Goal: Book appointment/travel/reservation

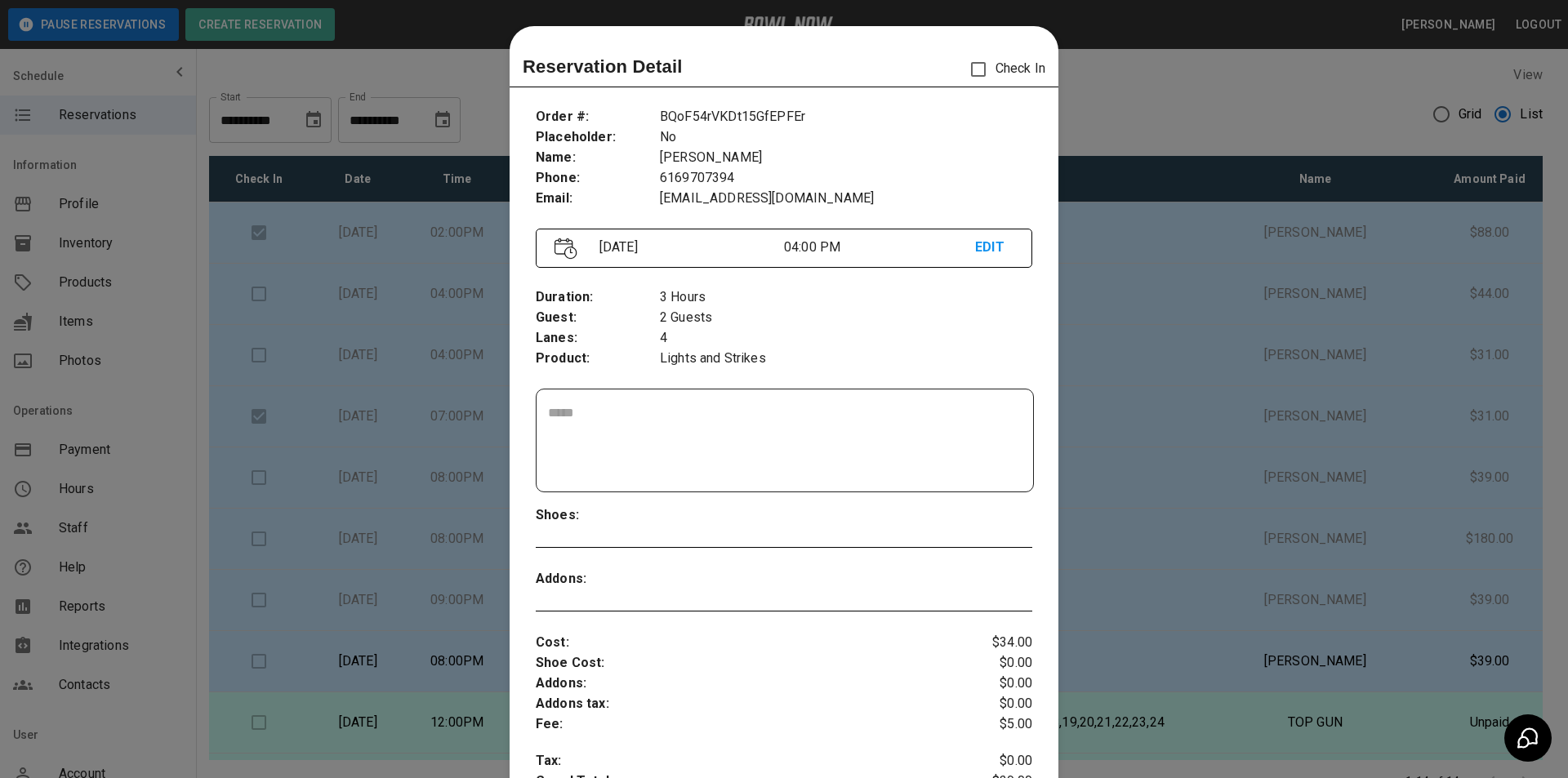
scroll to position [26, 0]
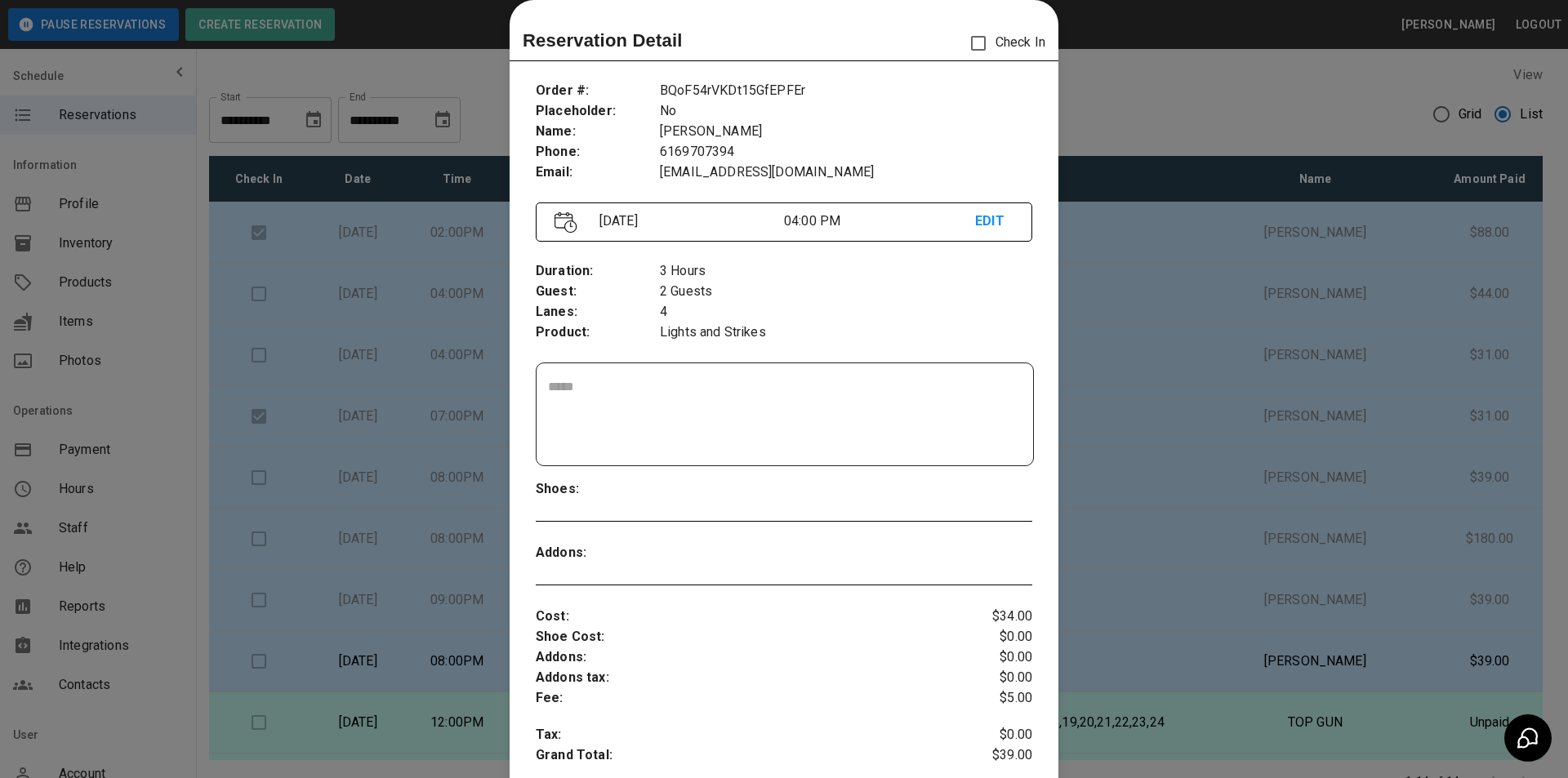
click at [333, 205] on div at bounding box center [784, 389] width 1568 height 778
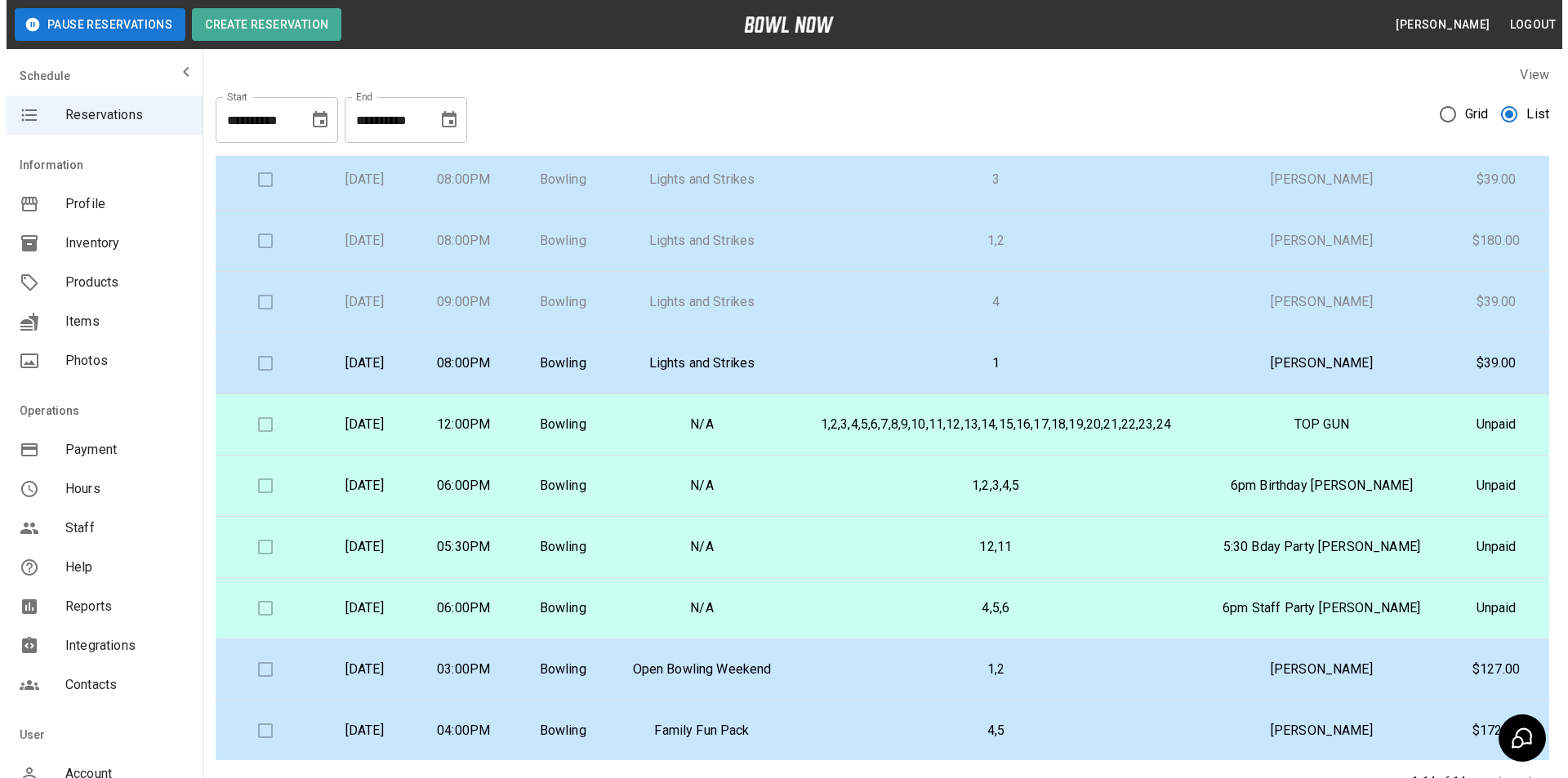
scroll to position [300, 0]
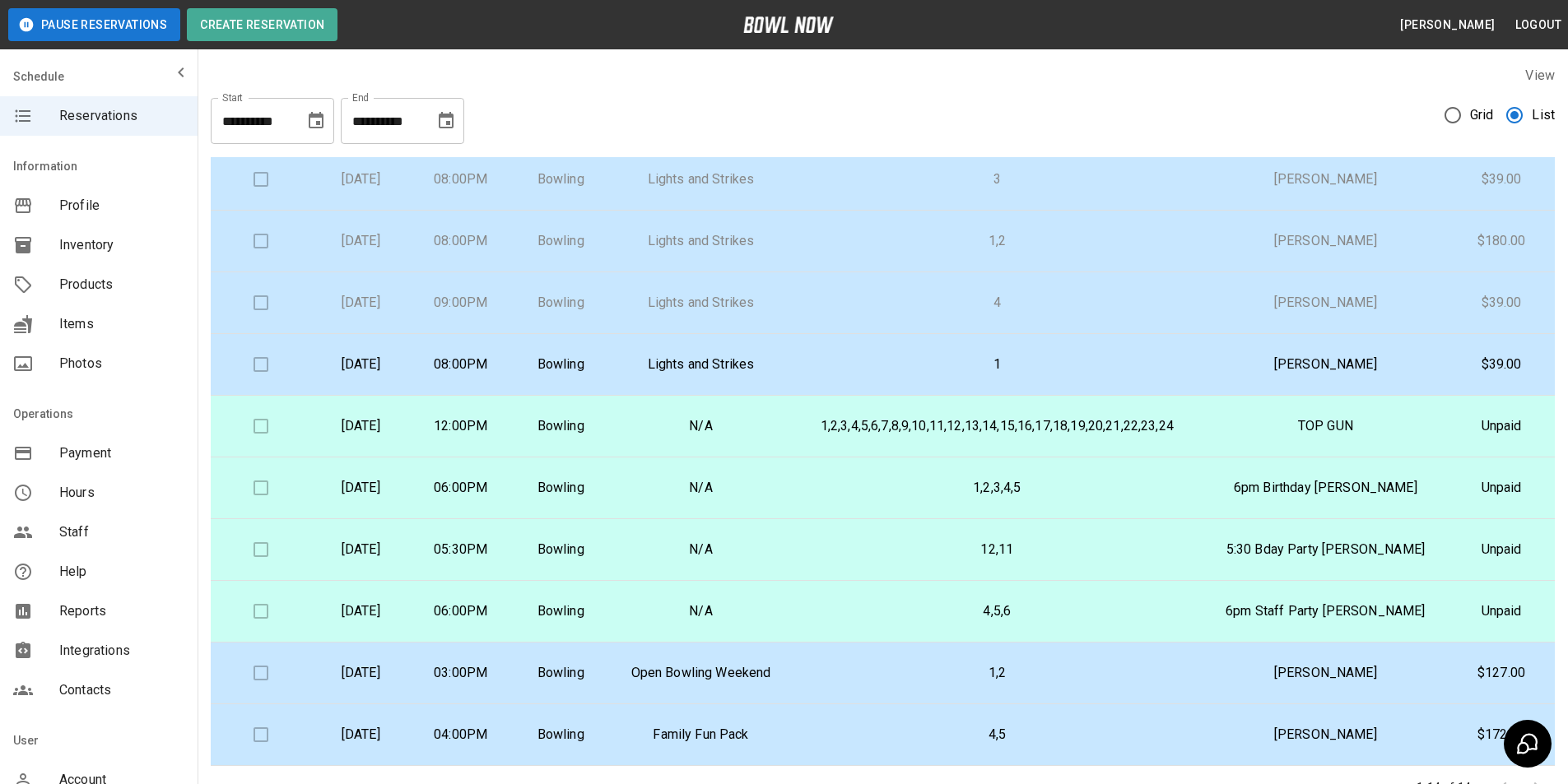
click at [326, 123] on button "Choose date, selected date is Aug 9, 2025" at bounding box center [316, 121] width 33 height 33
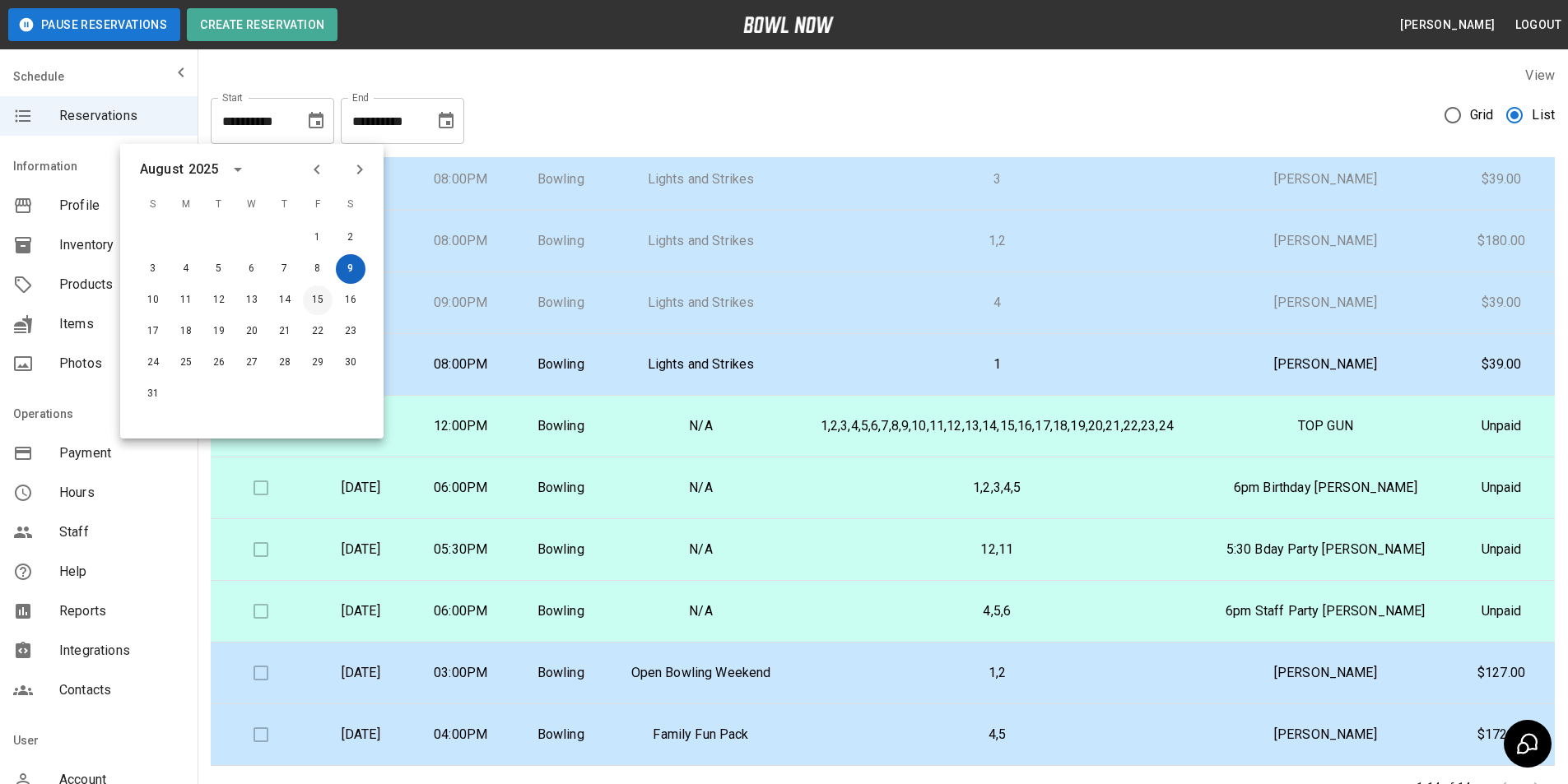
drag, startPoint x: 321, startPoint y: 300, endPoint x: 343, endPoint y: 278, distance: 31.1
click at [321, 297] on button "15" at bounding box center [318, 300] width 29 height 29
type input "**********"
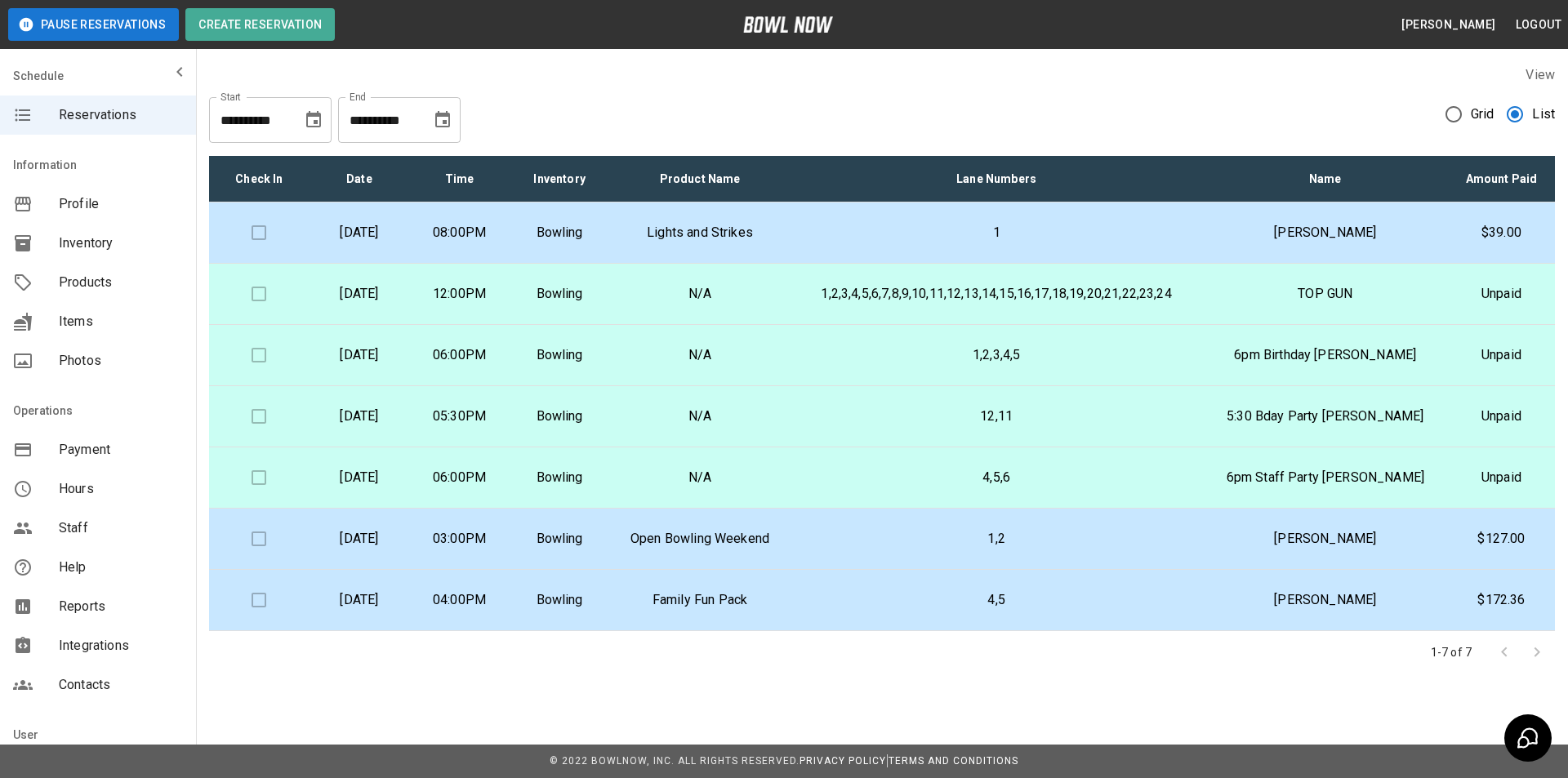
scroll to position [0, 0]
drag, startPoint x: 445, startPoint y: 114, endPoint x: 436, endPoint y: 135, distance: 22.8
click at [444, 115] on icon "Choose date, selected date is Sep 9, 2025" at bounding box center [443, 118] width 14 height 16
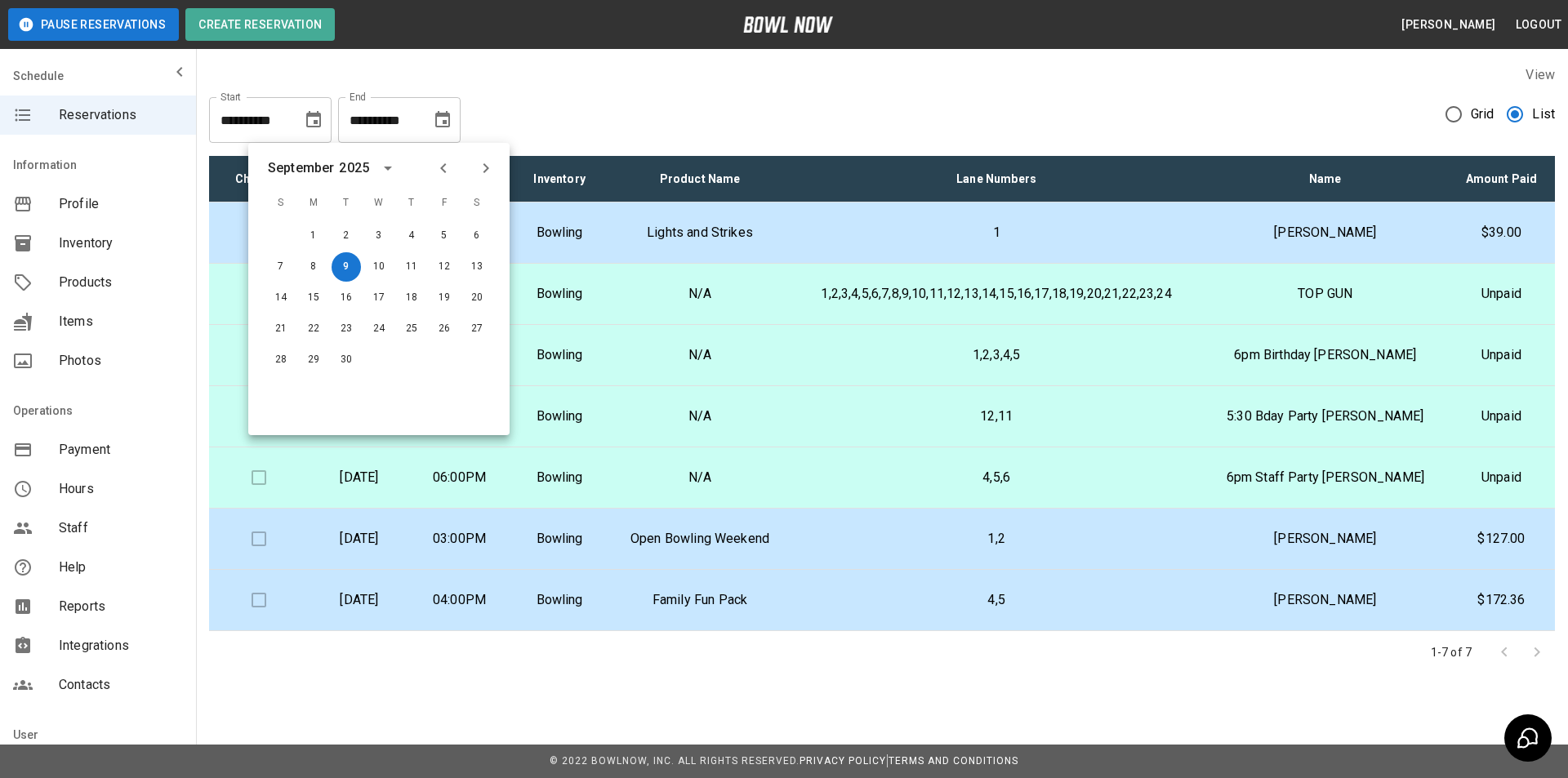
click at [457, 173] on div at bounding box center [465, 168] width 20 height 28
click at [444, 170] on icon "Previous month" at bounding box center [443, 168] width 20 height 20
click at [453, 302] on button "15" at bounding box center [444, 297] width 29 height 29
type input "**********"
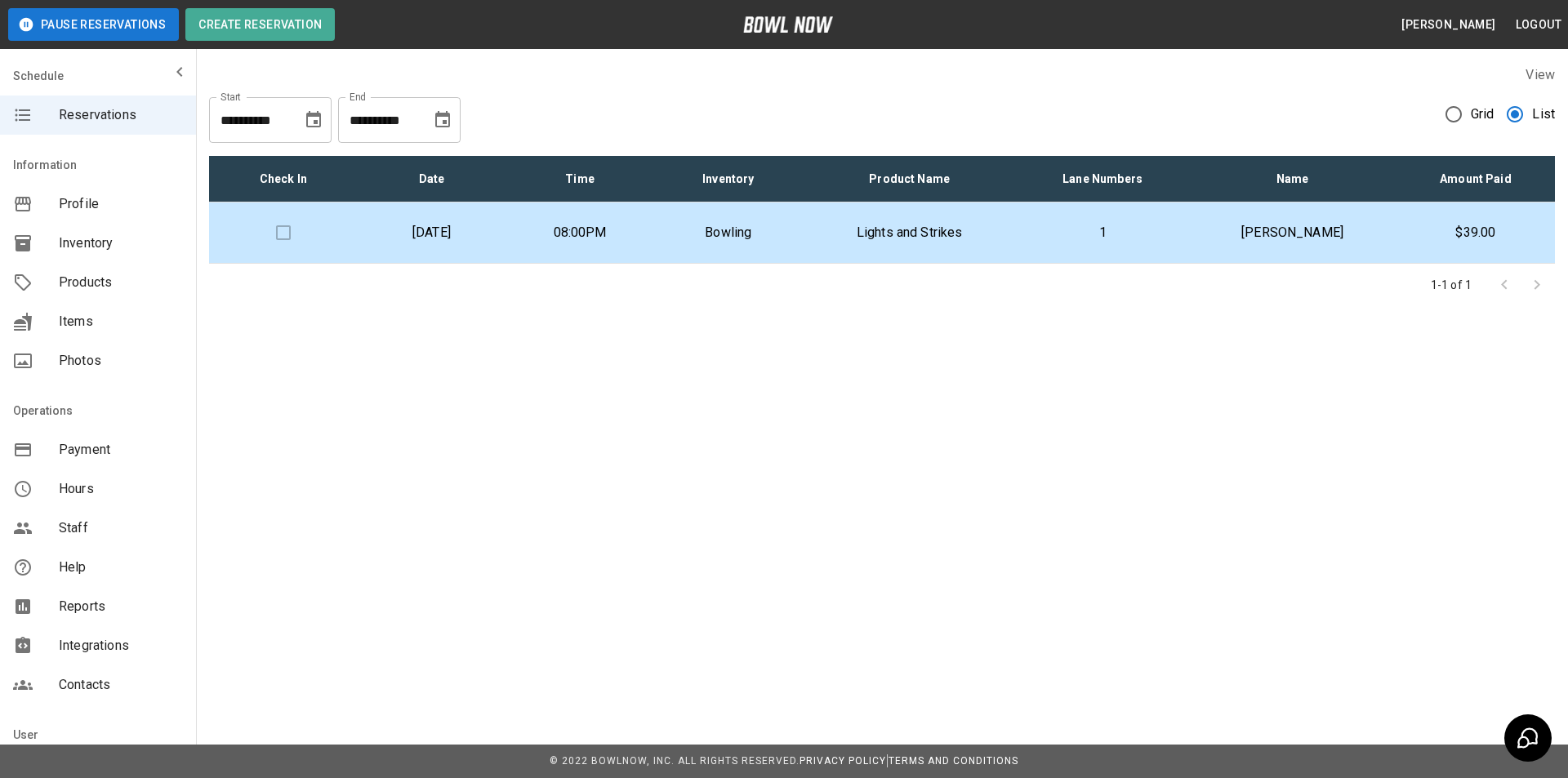
click at [641, 237] on p "08:00PM" at bounding box center [580, 233] width 123 height 20
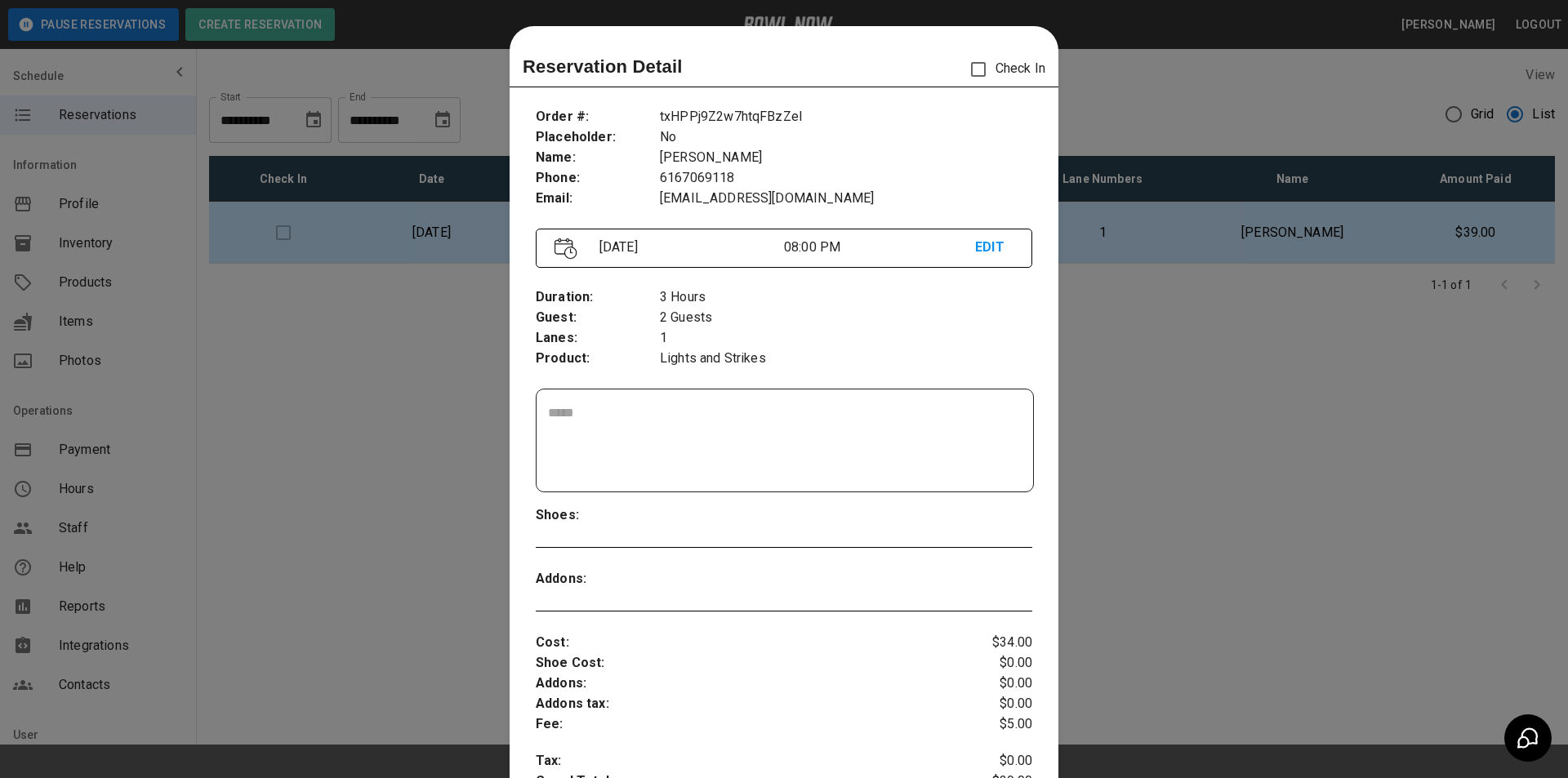
scroll to position [26, 0]
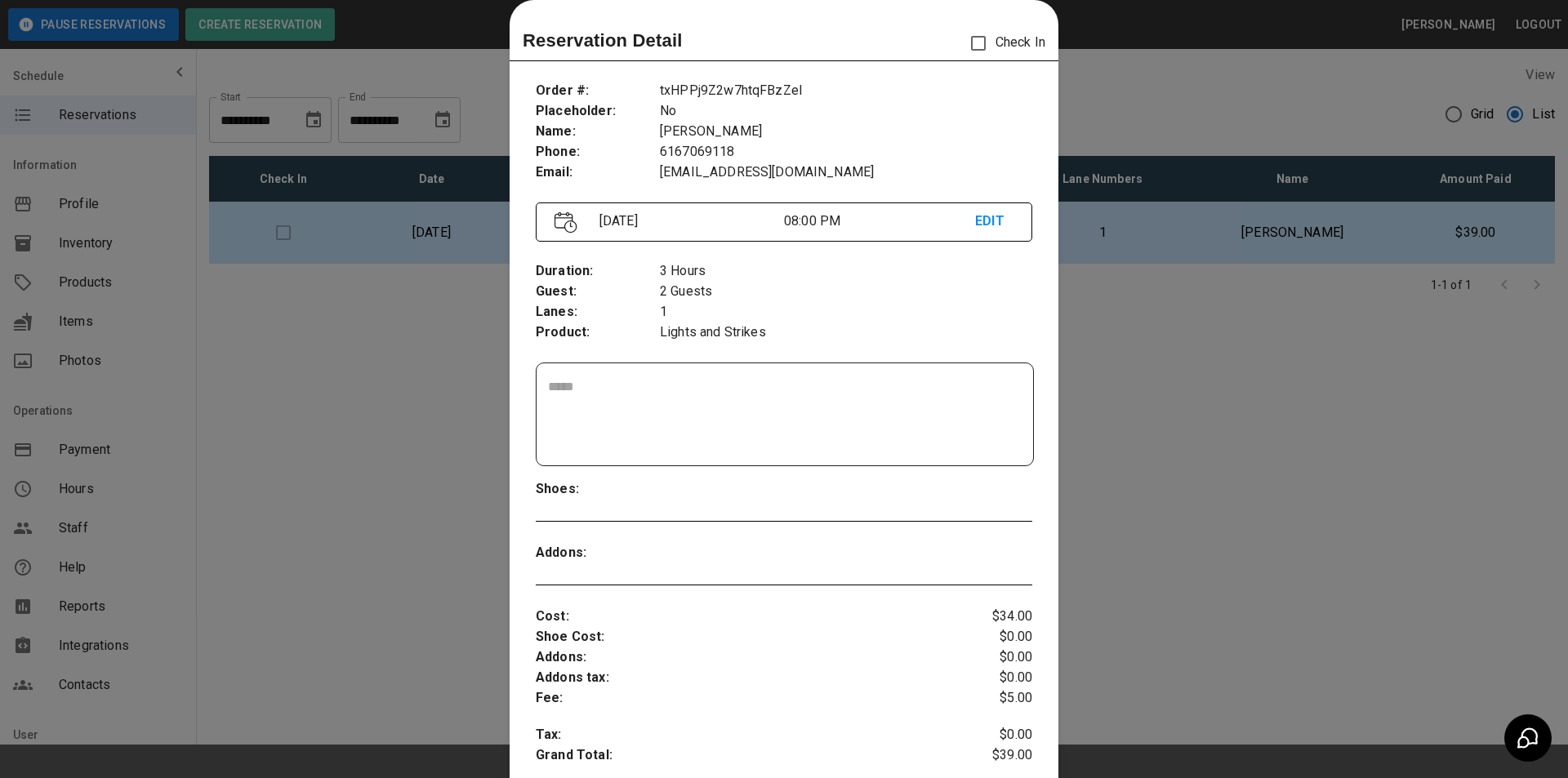
click at [645, 380] on textarea at bounding box center [785, 415] width 474 height 75
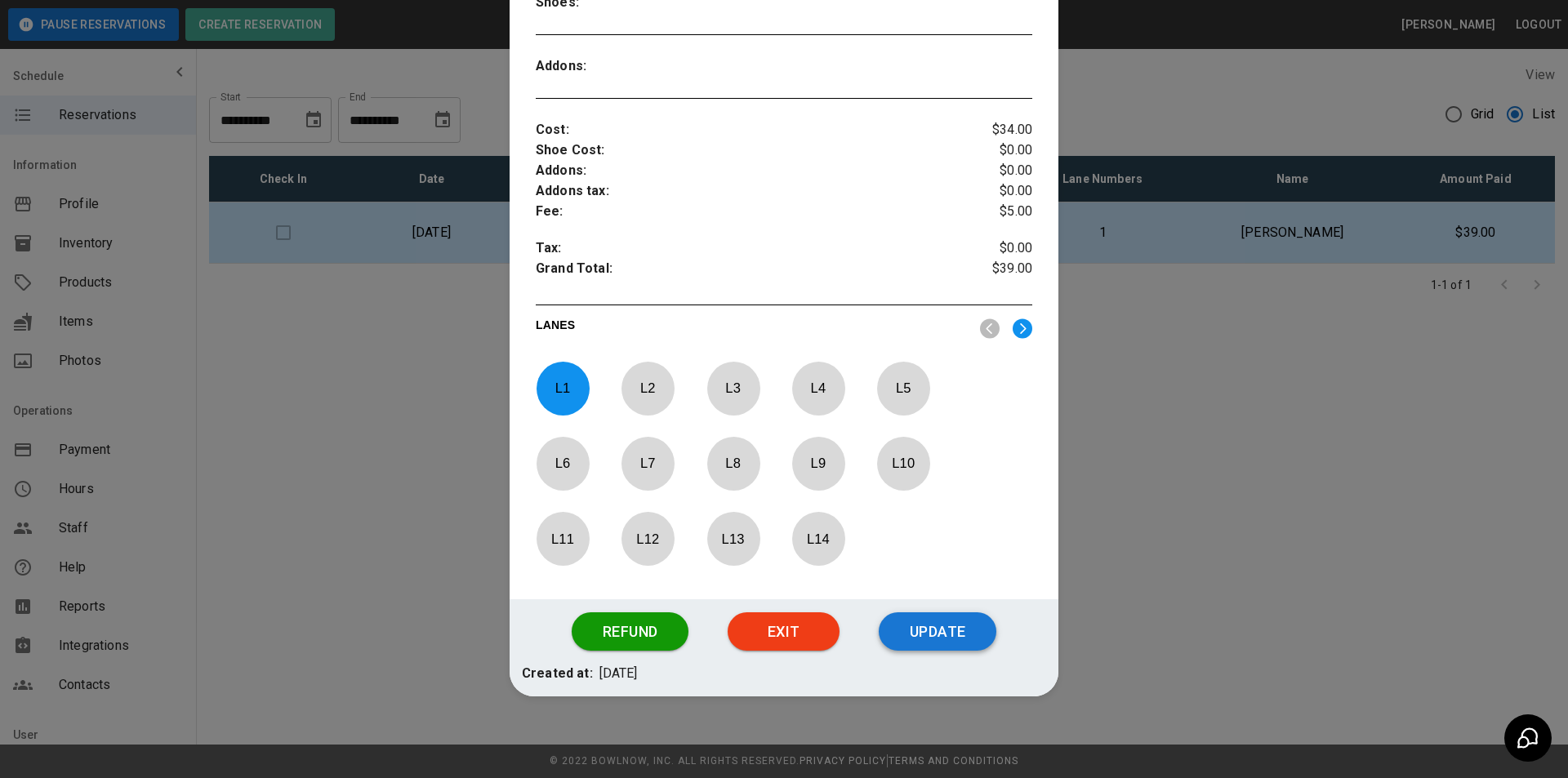
type textarea "**********"
click at [912, 624] on button "Update" at bounding box center [938, 632] width 118 height 39
